Goal: Navigation & Orientation: Understand site structure

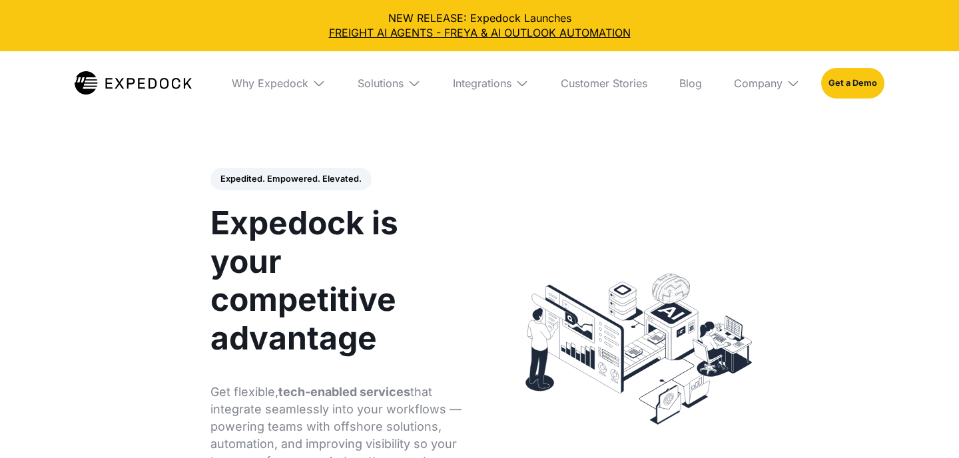
select select
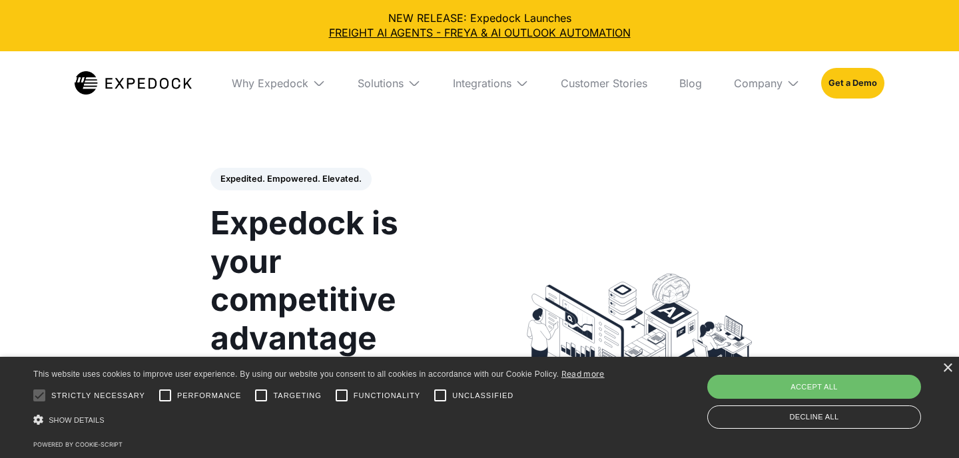
click at [413, 79] on img at bounding box center [414, 83] width 13 height 13
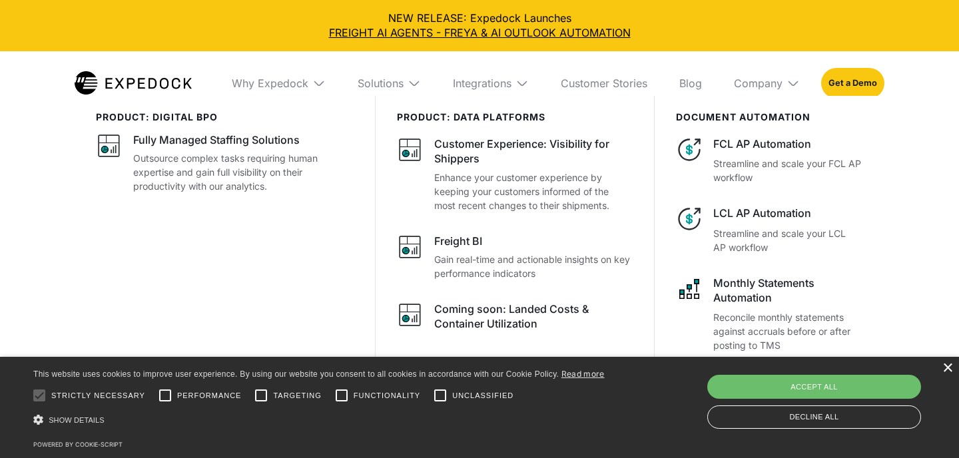
scroll to position [66, 0]
click at [941, 371] on div "× This website uses cookies to improve user experience. By using our website yo…" at bounding box center [479, 407] width 959 height 101
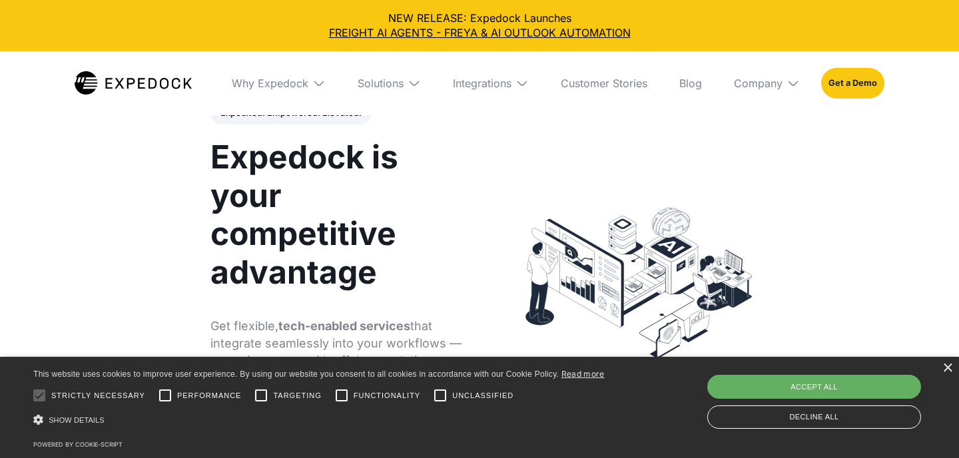
click at [885, 386] on div "Accept all" at bounding box center [814, 387] width 214 height 24
checkbox input "true"
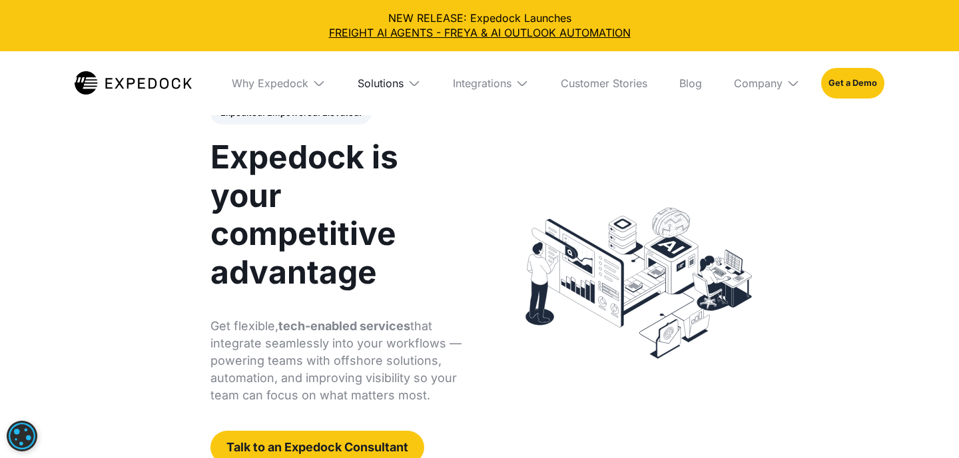
click at [401, 81] on div "Solutions" at bounding box center [381, 83] width 46 height 13
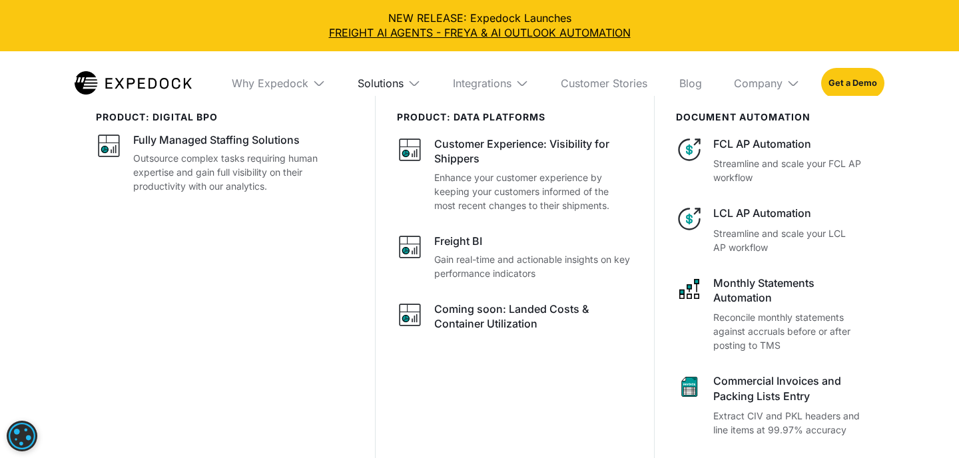
scroll to position [118, 0]
